Goal: Communication & Community: Answer question/provide support

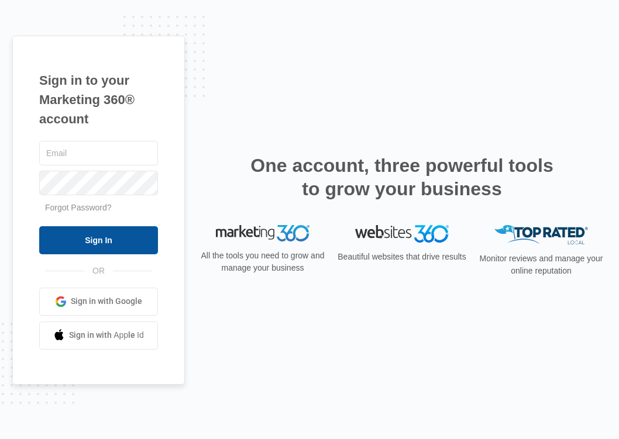
type input "[PERSON_NAME][EMAIL_ADDRESS][PERSON_NAME][DOMAIN_NAME]"
click at [118, 242] on input "Sign In" at bounding box center [98, 240] width 119 height 28
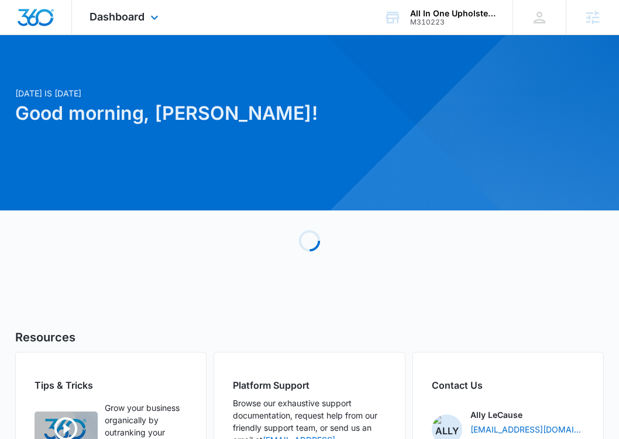
click at [126, 25] on div "Dashboard Apps Reputation Forms CRM Email Social Content Ads Intelligence Files…" at bounding box center [125, 17] width 107 height 34
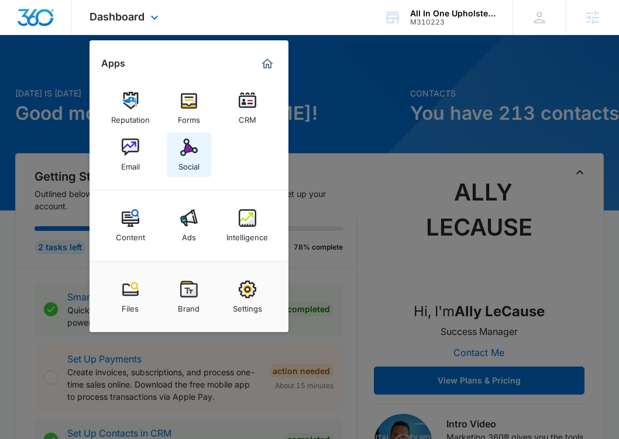
click at [195, 163] on div "Social" at bounding box center [188, 163] width 21 height 15
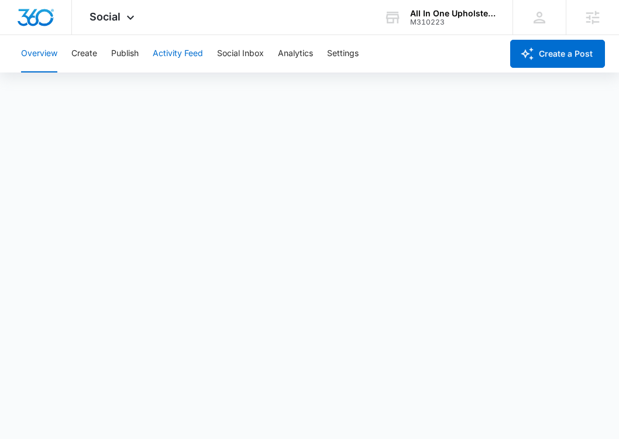
click at [196, 43] on button "Activity Feed" at bounding box center [178, 53] width 50 height 37
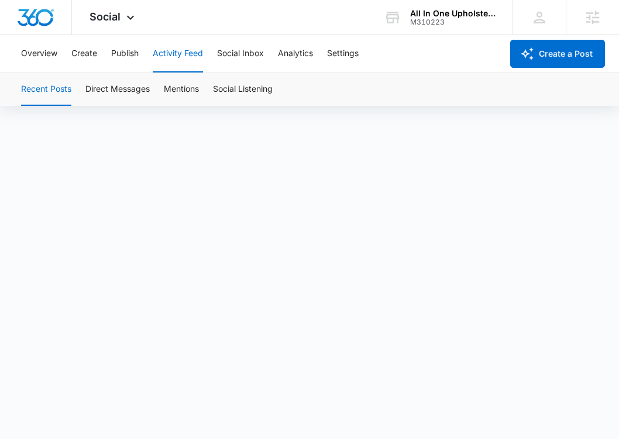
click at [189, 50] on button "Activity Feed" at bounding box center [178, 53] width 50 height 37
click at [104, 91] on button "Direct Messages" at bounding box center [117, 89] width 64 height 33
click at [441, 23] on div "M310223" at bounding box center [452, 22] width 85 height 8
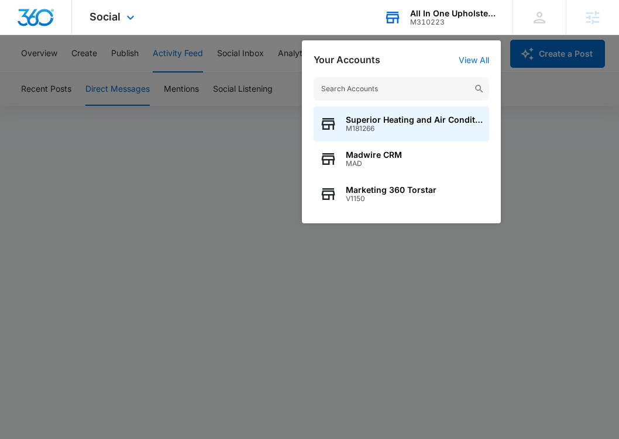
click at [360, 85] on input "text" at bounding box center [400, 88] width 175 height 23
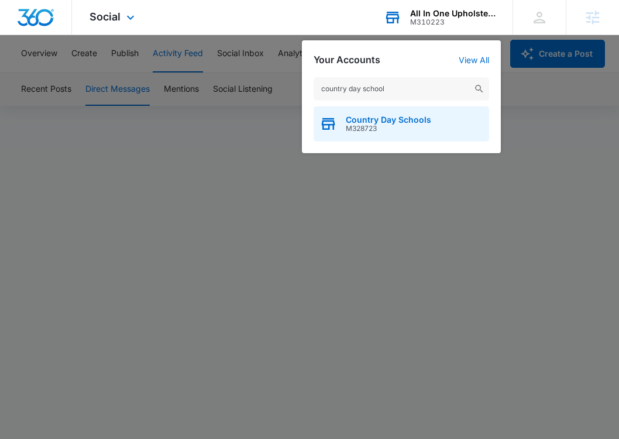
type input "country day school"
click at [413, 112] on div "Country Day Schools M328723" at bounding box center [400, 123] width 175 height 35
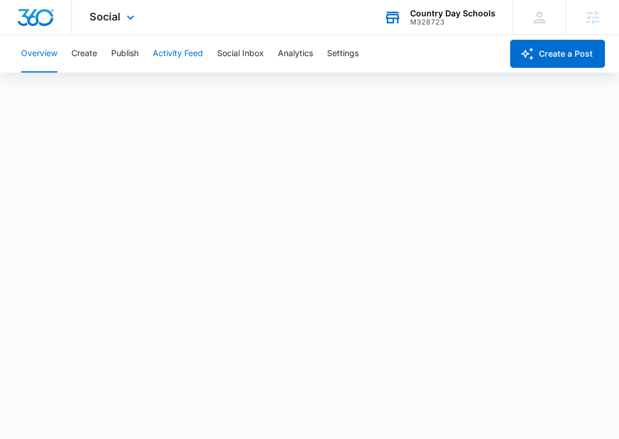
click at [164, 53] on button "Activity Feed" at bounding box center [178, 53] width 50 height 37
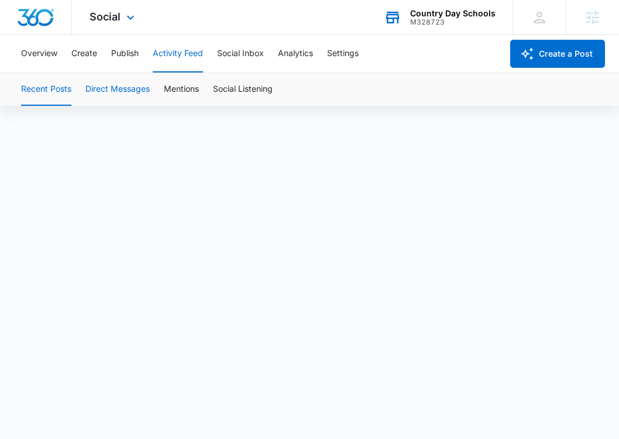
click at [145, 92] on button "Direct Messages" at bounding box center [117, 89] width 64 height 33
click at [184, 84] on button "Mentions" at bounding box center [181, 89] width 35 height 33
click at [147, 89] on button "Direct Messages" at bounding box center [117, 89] width 64 height 33
click at [198, 98] on button "Mentions" at bounding box center [181, 89] width 35 height 33
click at [241, 54] on button "Social Inbox" at bounding box center [240, 53] width 47 height 37
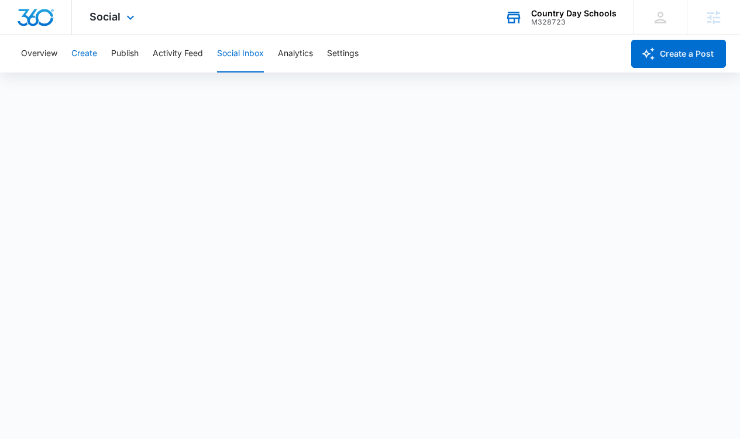
click at [78, 57] on button "Create" at bounding box center [84, 53] width 26 height 37
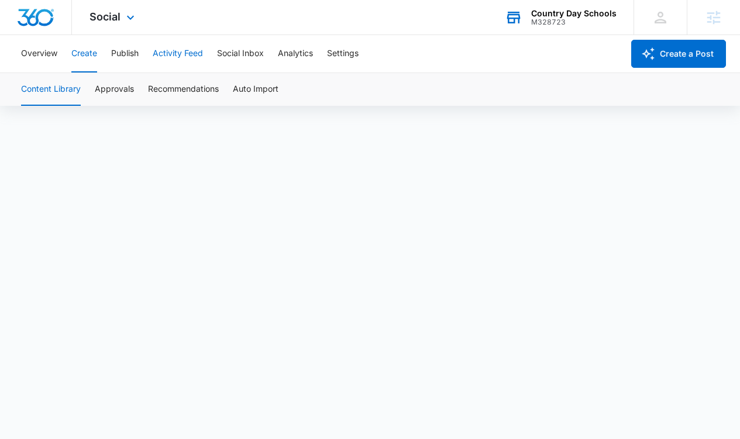
click at [172, 58] on button "Activity Feed" at bounding box center [178, 53] width 50 height 37
click at [129, 95] on button "Direct Messages" at bounding box center [117, 89] width 64 height 33
